Goal: Navigation & Orientation: Go to known website

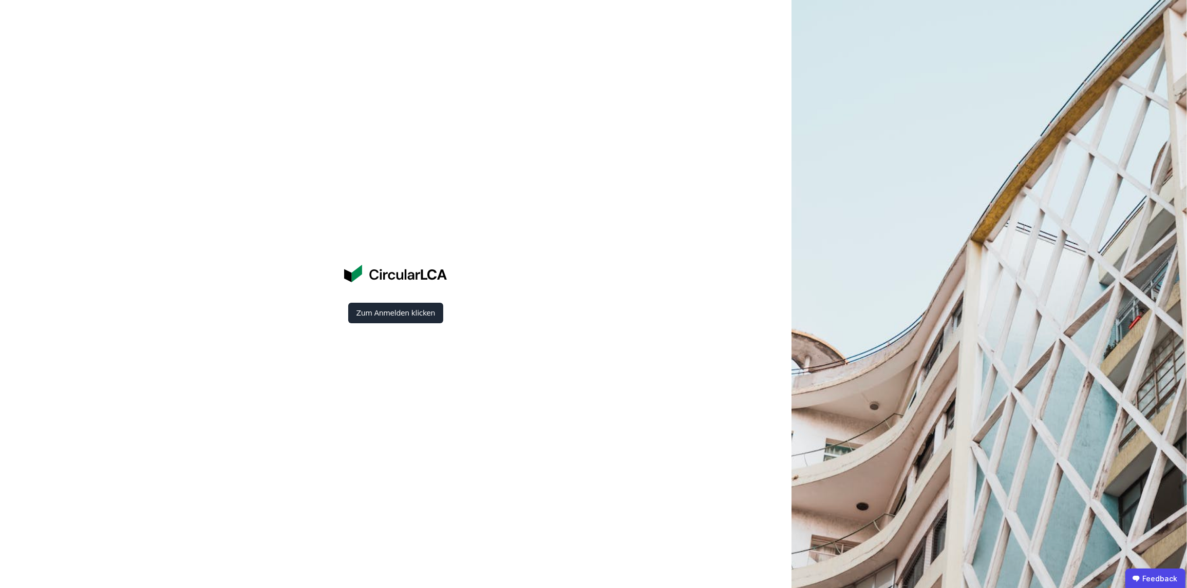
drag, startPoint x: 388, startPoint y: 0, endPoint x: 688, endPoint y: 122, distance: 323.6
click at [730, 56] on div "Zum Anmelden klicken" at bounding box center [395, 294] width 791 height 588
click at [427, 309] on button "Zum Anmelden klicken" at bounding box center [395, 313] width 95 height 21
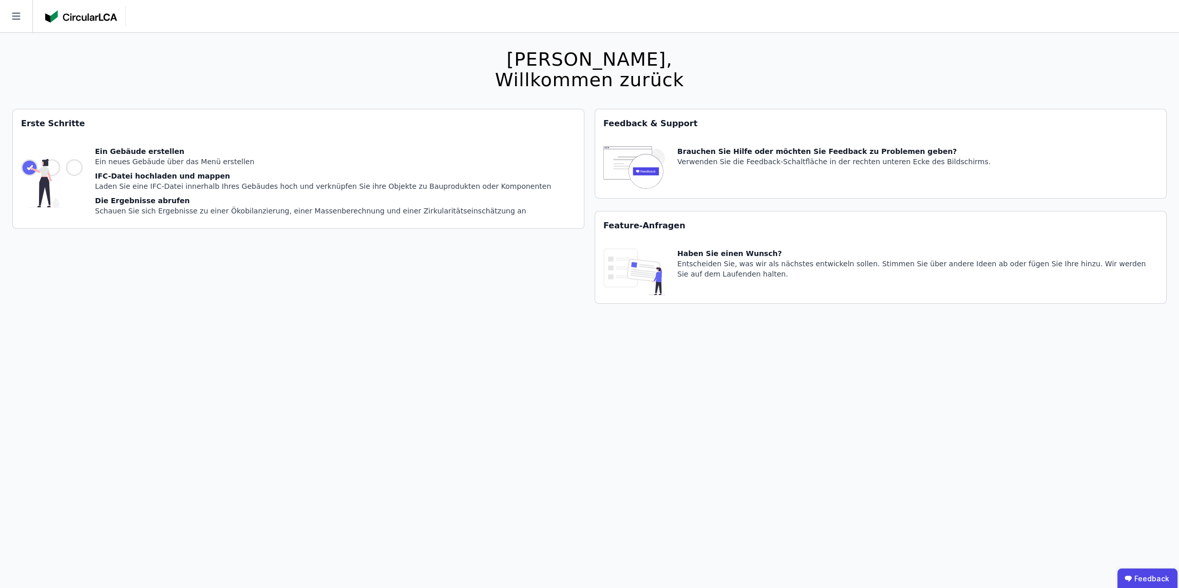
drag, startPoint x: 963, startPoint y: 82, endPoint x: 1008, endPoint y: 1, distance: 92.9
click at [964, 82] on div "[PERSON_NAME], Willkommen zurück Sie verwenden derzeit eine Beta-Version. Es kö…" at bounding box center [589, 327] width 1154 height 588
drag, startPoint x: 392, startPoint y: 4, endPoint x: 871, endPoint y: 13, distance: 478.6
click at [754, 63] on div "[PERSON_NAME], Willkommen zurück Sie verwenden derzeit eine Beta-Version. Es kö…" at bounding box center [589, 327] width 1154 height 588
